Goal: Task Accomplishment & Management: Manage account settings

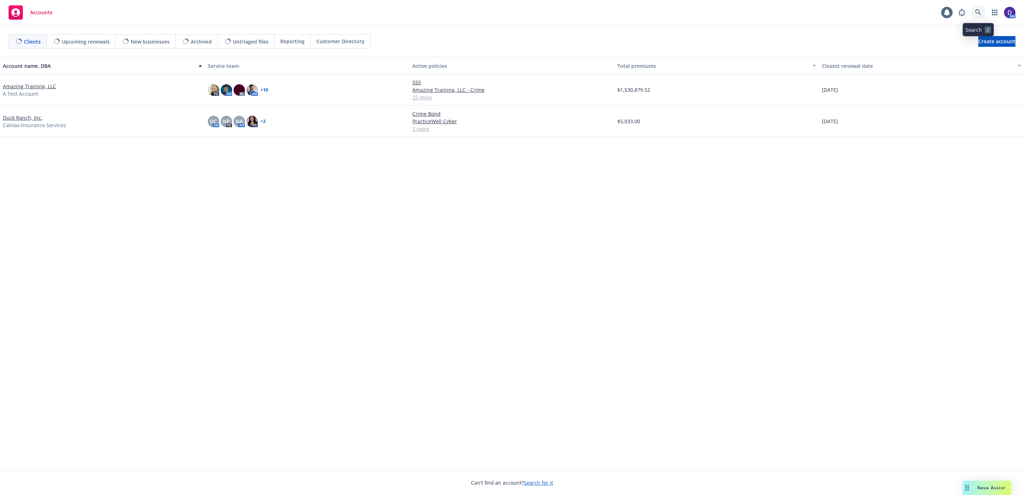
drag, startPoint x: 0, startPoint y: 0, endPoint x: 977, endPoint y: 11, distance: 977.4
click at [977, 11] on icon at bounding box center [978, 12] width 6 height 6
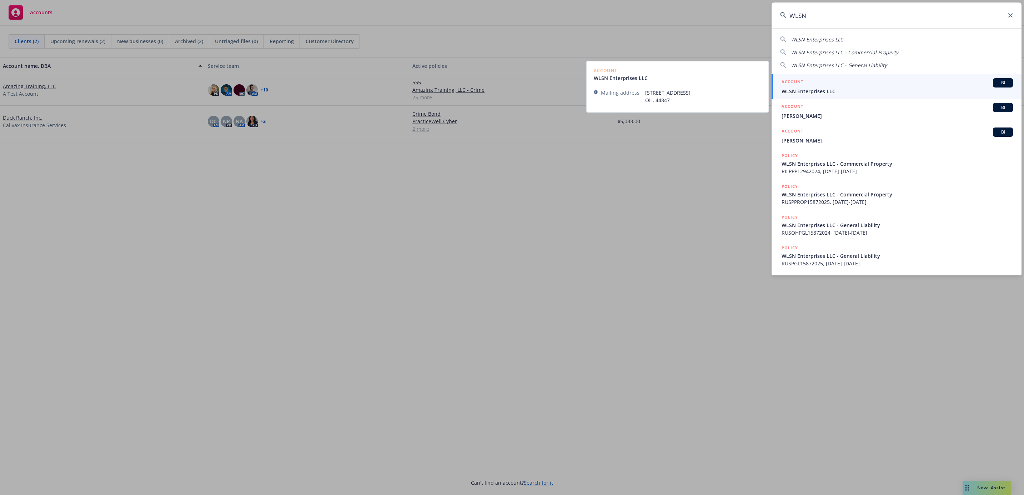
type input "WLSN"
click at [835, 91] on span "WLSN Enterprises LLC" at bounding box center [897, 90] width 231 height 7
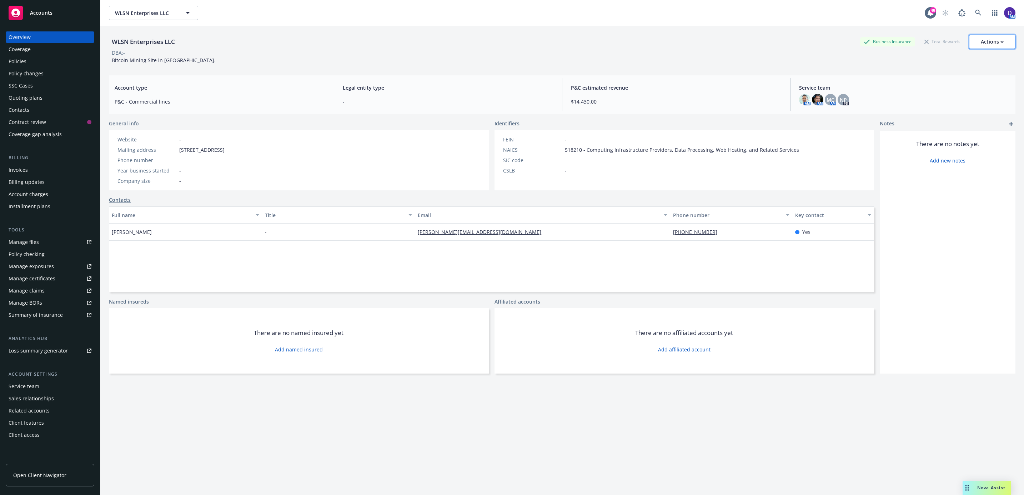
click at [981, 41] on div "Actions" at bounding box center [992, 42] width 23 height 14
click at [933, 77] on link "Edit account summary" at bounding box center [956, 76] width 117 height 14
select select "US"
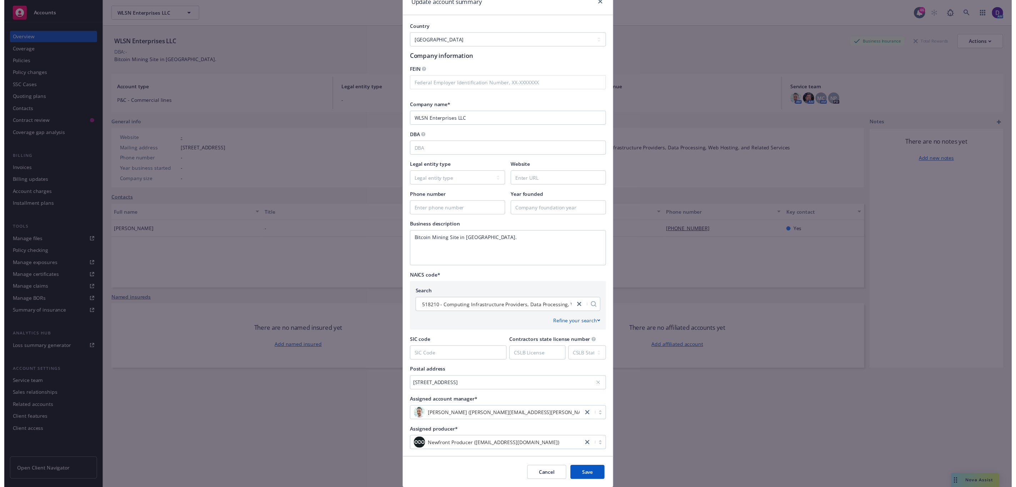
scroll to position [54, 0]
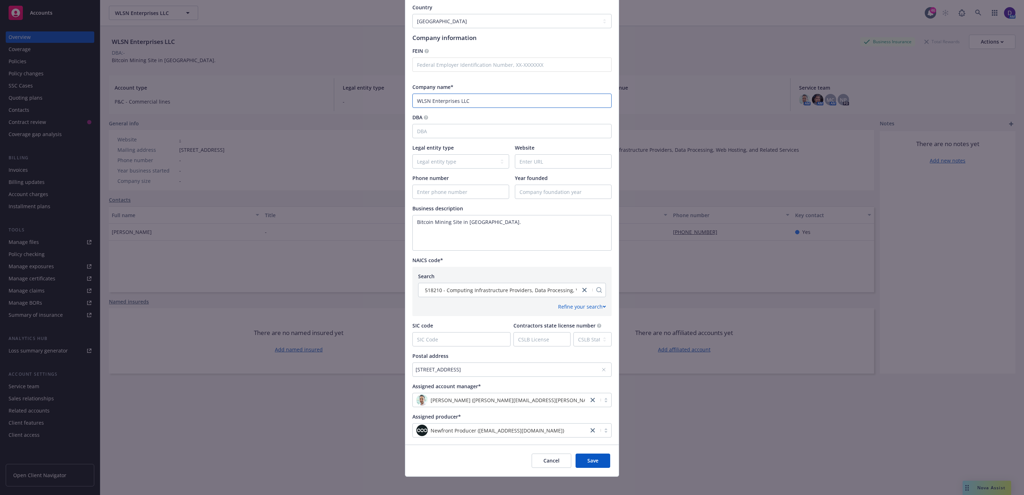
click at [415, 103] on input "WLSN Enterprises LLC" at bounding box center [511, 101] width 199 height 14
type input "WLSN Enterprises LLC"
click at [599, 464] on button "Save" at bounding box center [593, 460] width 35 height 14
